Goal: Transaction & Acquisition: Subscribe to service/newsletter

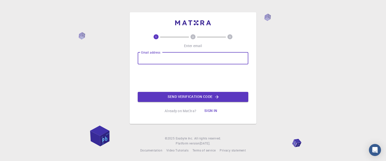
click at [158, 53] on div "Email address Email address" at bounding box center [193, 58] width 110 height 12
type input "[EMAIL_ADDRESS][DOMAIN_NAME]"
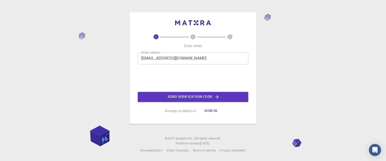
click at [181, 89] on div at bounding box center [193, 79] width 76 height 21
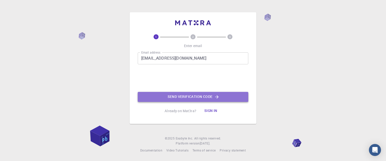
click at [182, 98] on button "Send verification code" at bounding box center [193, 97] width 110 height 10
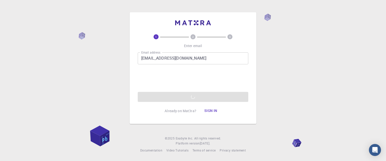
click at [278, 108] on div "1 2 3 Enter email Email address [EMAIL_ADDRESS][DOMAIN_NAME] Email address 0cAF…" at bounding box center [193, 80] width 386 height 161
click at [227, 94] on div "Email address [EMAIL_ADDRESS][DOMAIN_NAME] Email address 0cAFcWeA4j-8iRKWx832ir…" at bounding box center [193, 77] width 110 height 50
click at [208, 113] on button "Sign in" at bounding box center [210, 111] width 21 height 10
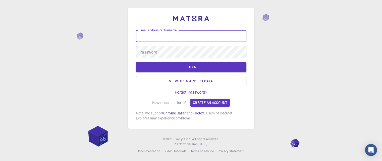
click at [164, 35] on input "Email address or Username" at bounding box center [191, 36] width 110 height 12
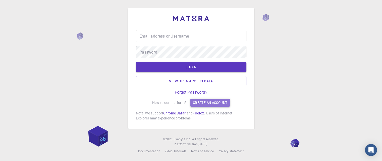
click at [218, 102] on link "Create an account" at bounding box center [209, 103] width 39 height 8
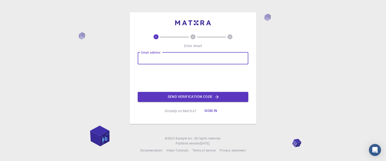
click at [153, 54] on div "Email address Email address" at bounding box center [193, 58] width 110 height 12
type input "[EMAIL_ADDRESS][DOMAIN_NAME]"
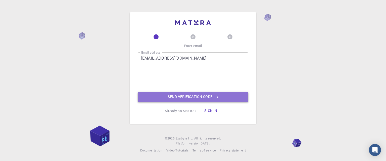
click at [177, 92] on button "Send verification code" at bounding box center [193, 97] width 110 height 10
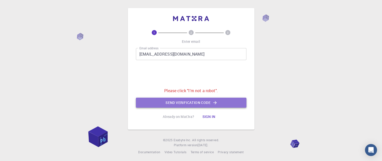
click at [181, 103] on button "Send verification code" at bounding box center [191, 103] width 110 height 10
click at [210, 105] on button "Send verification code" at bounding box center [191, 103] width 110 height 10
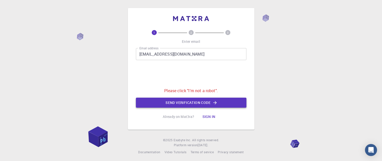
click at [193, 100] on button "Send verification code" at bounding box center [191, 103] width 110 height 10
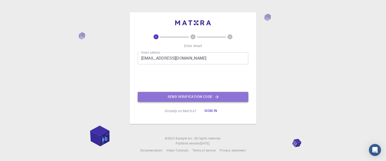
click at [217, 96] on icon "button" at bounding box center [216, 96] width 3 height 3
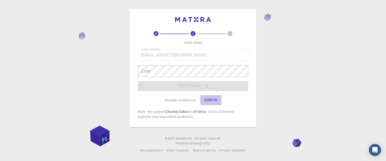
click at [217, 96] on button "Sign in" at bounding box center [210, 100] width 21 height 10
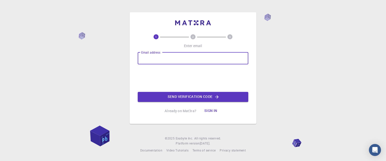
click at [221, 53] on input "Email address" at bounding box center [193, 58] width 110 height 12
